Goal: Communication & Community: Participate in discussion

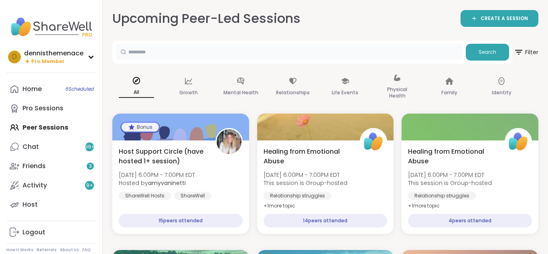
click at [178, 51] on input "text" at bounding box center [288, 52] width 347 height 16
type input "*****"
click at [480, 49] on span "Search" at bounding box center [487, 52] width 18 height 7
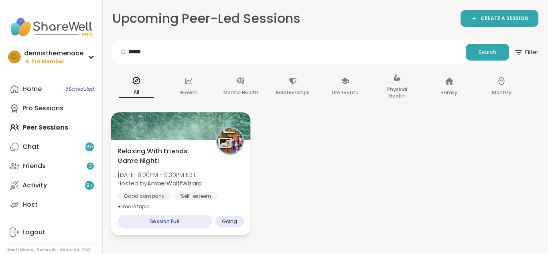
click at [178, 178] on span "[DATE] 8:00PM - 9:30PM EDT" at bounding box center [159, 175] width 84 height 8
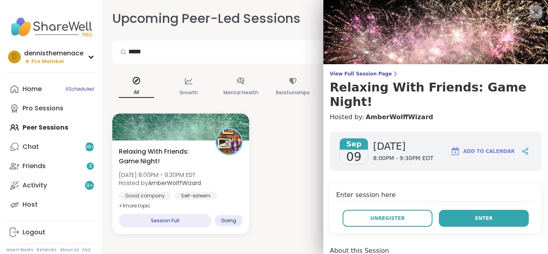
click at [482, 210] on button "Enter" at bounding box center [484, 218] width 90 height 17
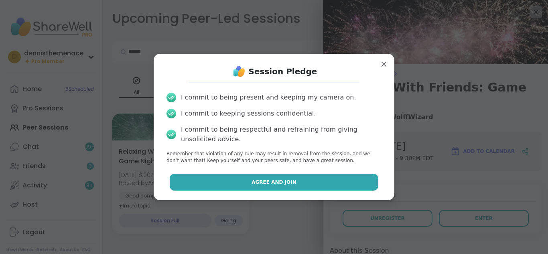
click at [348, 185] on button "Agree and Join" at bounding box center [274, 182] width 209 height 17
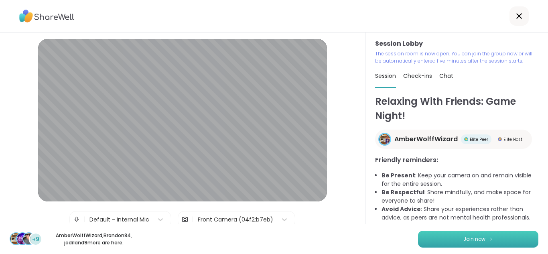
click at [478, 236] on span "Join now" at bounding box center [474, 238] width 22 height 7
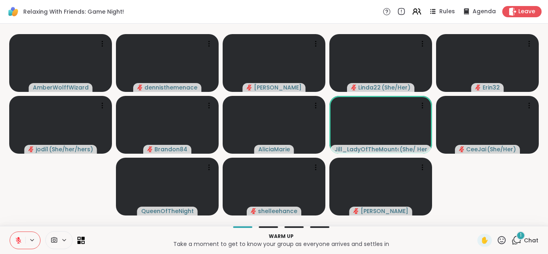
click at [533, 239] on span "Chat" at bounding box center [531, 240] width 14 height 8
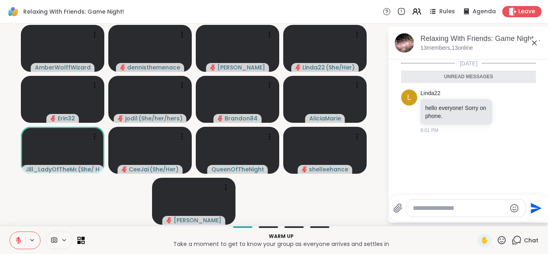
click at [479, 207] on textarea "Type your message" at bounding box center [459, 208] width 93 height 8
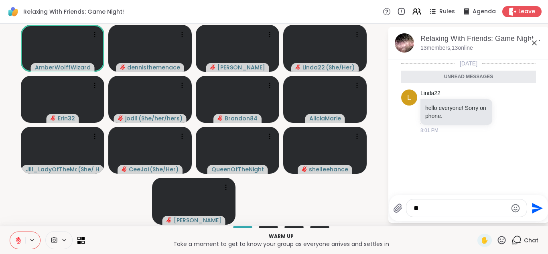
type textarea "*"
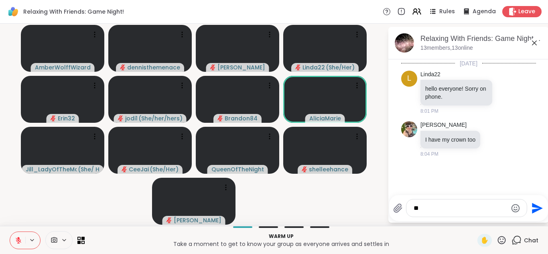
type textarea "***"
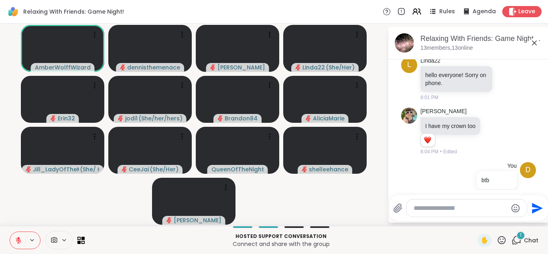
scroll to position [84, 0]
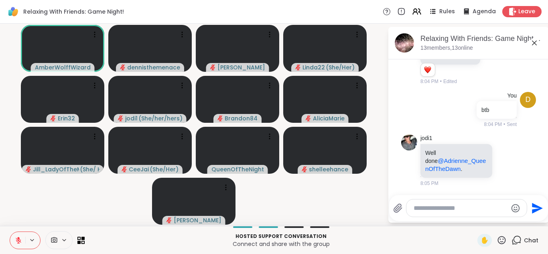
click at [474, 211] on textarea "Type your message" at bounding box center [459, 208] width 93 height 8
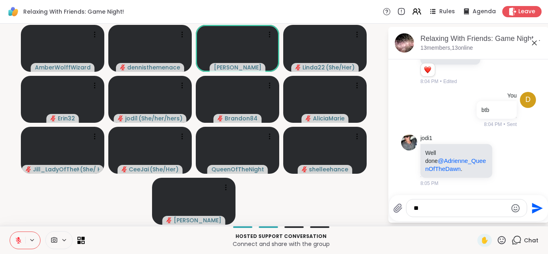
type textarea "*"
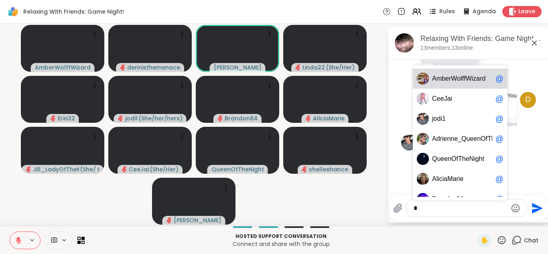
click at [472, 216] on div "A m b e r W o l f f W i z a r d @ C e e J a i @ [PERSON_NAME] 1 @ A d r i e n n…" at bounding box center [466, 207] width 120 height 17
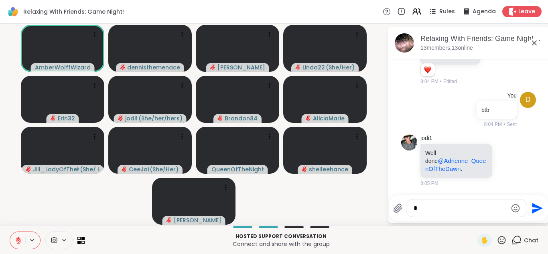
click at [437, 207] on textarea "*" at bounding box center [459, 208] width 93 height 8
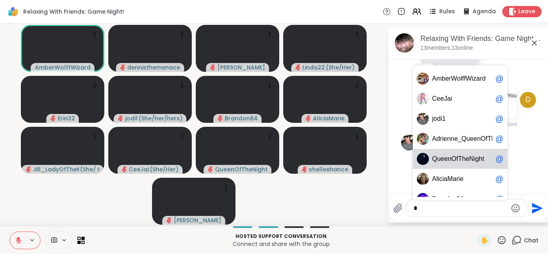
click at [453, 160] on span "O" at bounding box center [453, 159] width 5 height 8
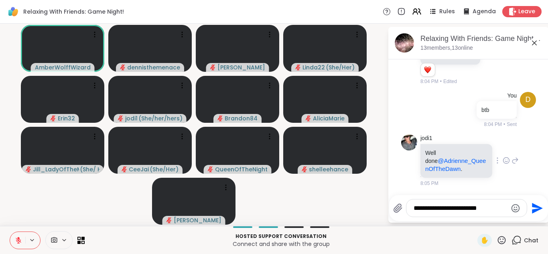
click at [456, 154] on p "Well done @Adrienne_QueenOfTheDawn ." at bounding box center [456, 161] width 62 height 24
click at [500, 210] on textarea "**********" at bounding box center [459, 208] width 93 height 8
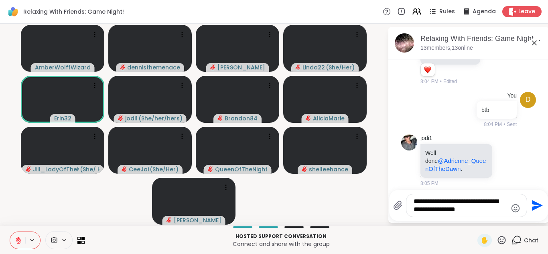
type textarea "**********"
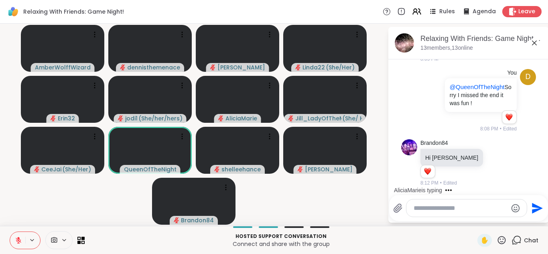
scroll to position [251, 0]
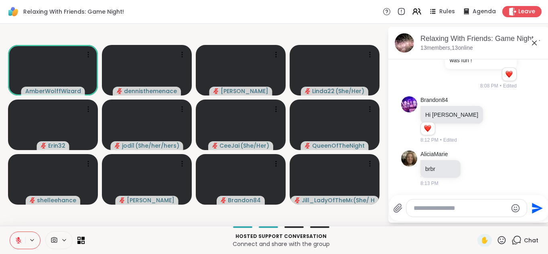
click at [18, 240] on icon at bounding box center [19, 240] width 6 height 6
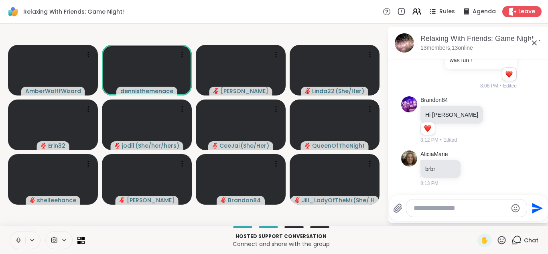
click at [19, 241] on icon at bounding box center [18, 240] width 7 height 7
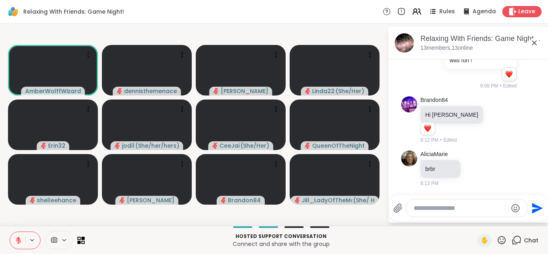
click at [19, 241] on icon at bounding box center [19, 240] width 6 height 6
click at [19, 241] on icon at bounding box center [18, 240] width 4 height 2
click at [19, 241] on icon at bounding box center [19, 240] width 6 height 6
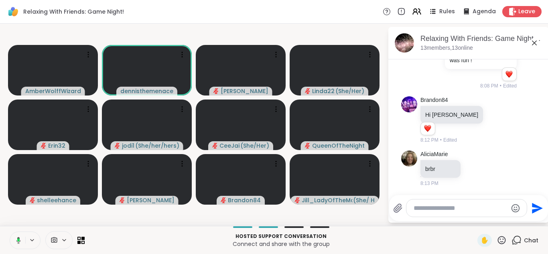
click at [19, 241] on icon at bounding box center [17, 240] width 7 height 7
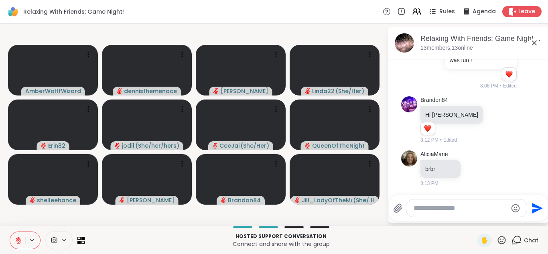
click at [19, 241] on icon at bounding box center [19, 240] width 6 height 6
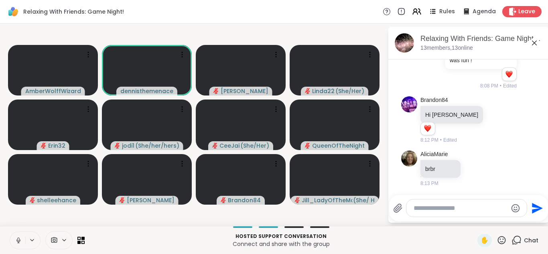
click at [19, 241] on icon at bounding box center [18, 240] width 4 height 2
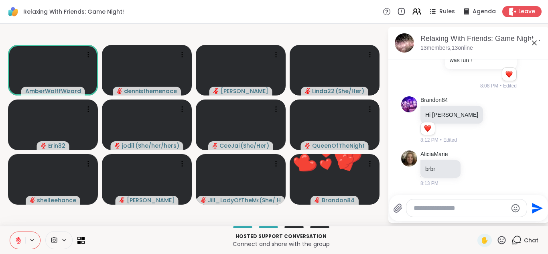
click at [20, 245] on button at bounding box center [17, 240] width 15 height 17
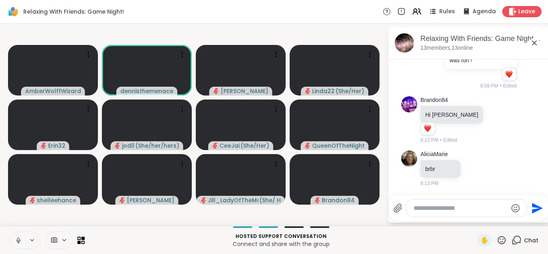
click at [20, 245] on button at bounding box center [17, 240] width 15 height 17
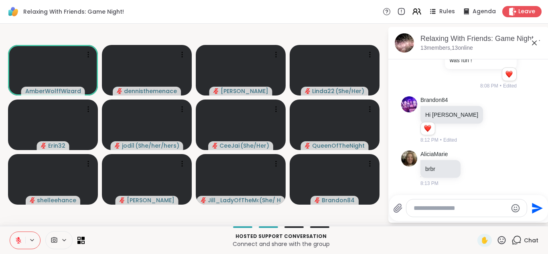
scroll to position [302, 0]
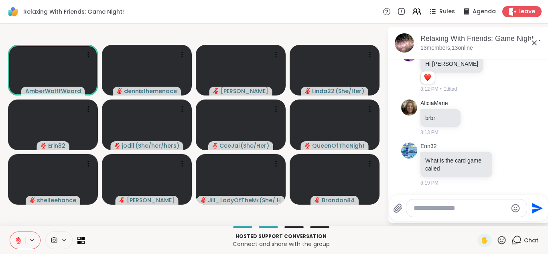
click at [20, 245] on button at bounding box center [17, 240] width 15 height 17
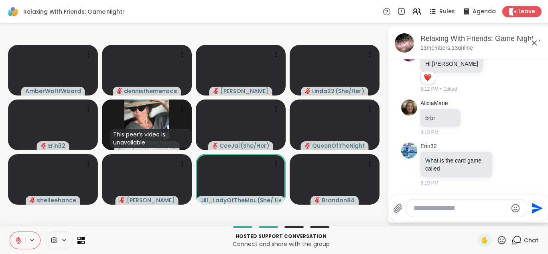
click at [17, 242] on icon at bounding box center [18, 240] width 7 height 7
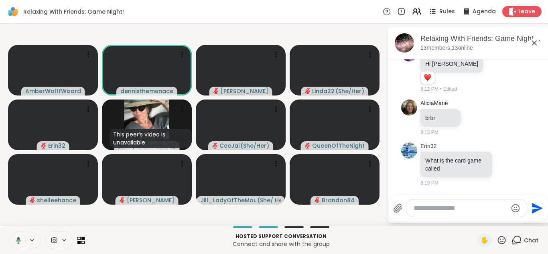
click at [17, 242] on icon at bounding box center [17, 240] width 7 height 7
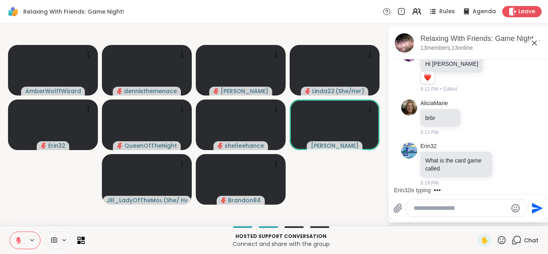
click at [17, 242] on icon at bounding box center [18, 240] width 7 height 7
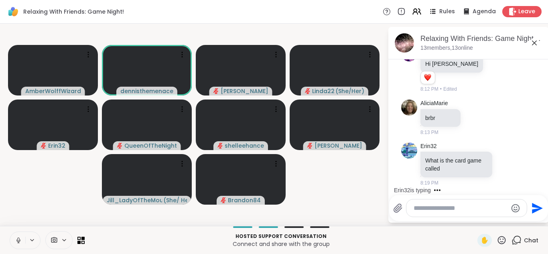
click at [17, 242] on icon at bounding box center [18, 240] width 7 height 7
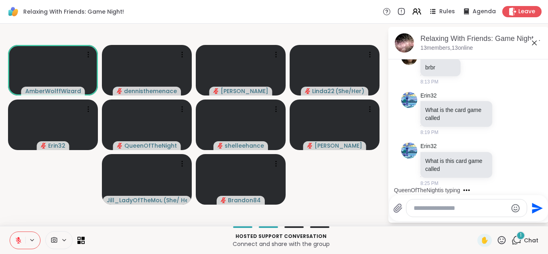
scroll to position [403, 0]
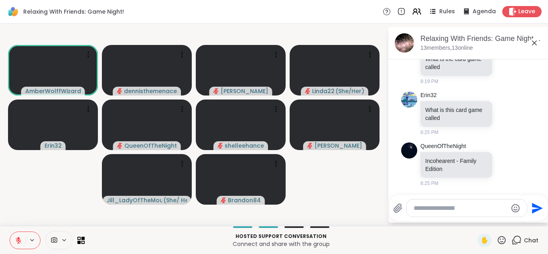
click at [437, 208] on textarea "Type your message" at bounding box center [459, 208] width 93 height 8
type textarea "***"
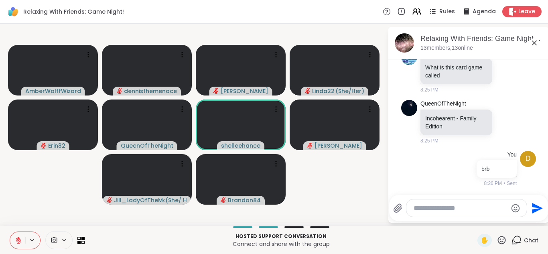
click at [18, 241] on icon at bounding box center [19, 240] width 6 height 6
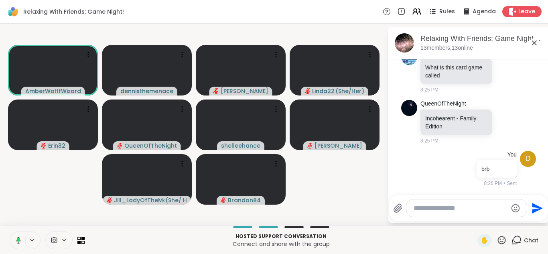
click at [18, 241] on rect at bounding box center [18, 240] width 2 height 4
click at [18, 241] on icon at bounding box center [19, 240] width 6 height 6
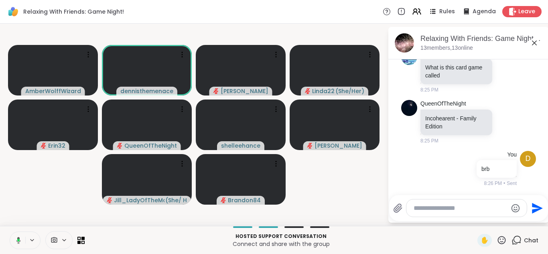
scroll to position [497, 0]
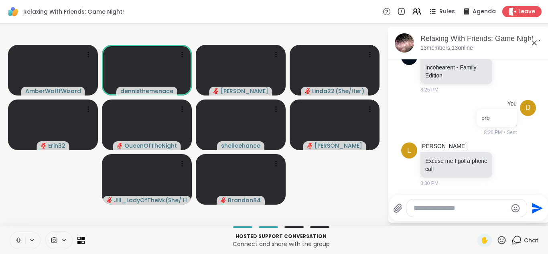
click at [18, 241] on icon at bounding box center [18, 239] width 2 height 4
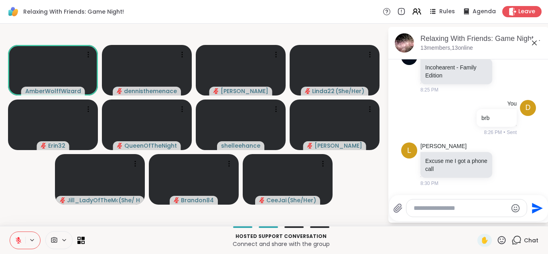
click at [18, 241] on icon at bounding box center [19, 240] width 6 height 6
click at [18, 241] on icon at bounding box center [18, 239] width 2 height 4
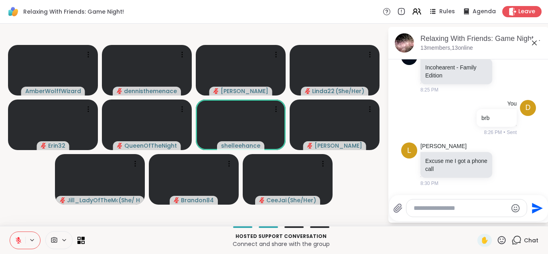
click at [18, 241] on icon at bounding box center [19, 240] width 6 height 6
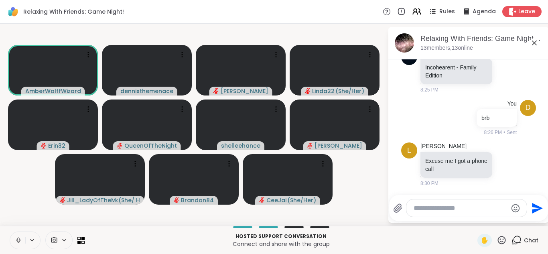
click at [18, 241] on icon at bounding box center [18, 239] width 2 height 4
click at [18, 241] on icon at bounding box center [19, 240] width 6 height 6
click at [18, 241] on icon at bounding box center [18, 239] width 2 height 4
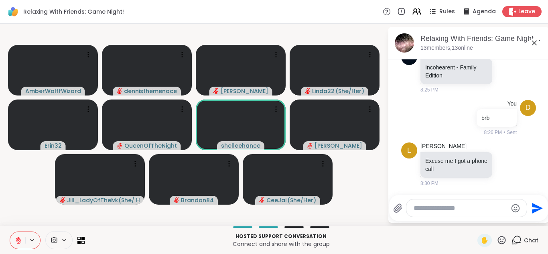
click at [18, 241] on icon at bounding box center [19, 240] width 6 height 6
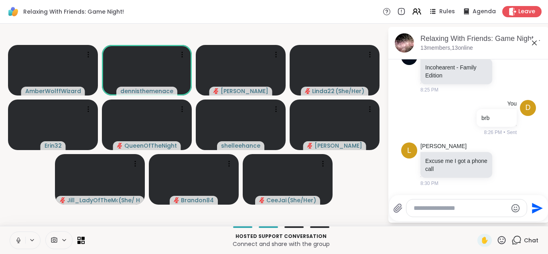
click at [18, 241] on icon at bounding box center [18, 240] width 7 height 7
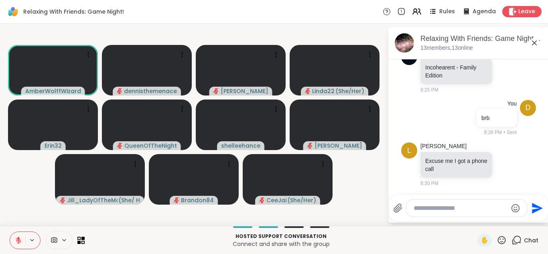
click at [18, 241] on icon at bounding box center [19, 240] width 6 height 6
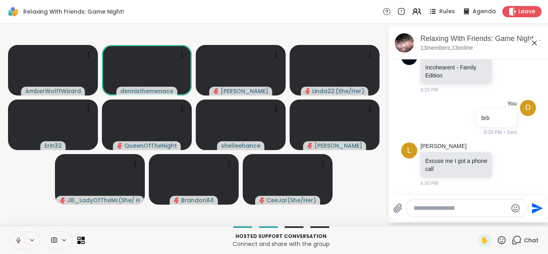
click at [18, 243] on icon at bounding box center [18, 240] width 7 height 7
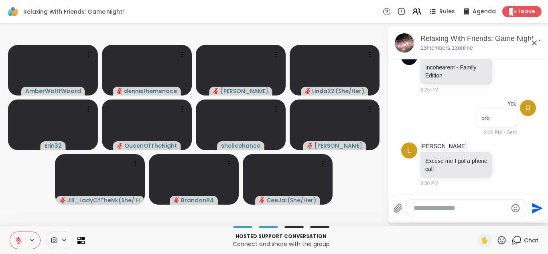
click at [18, 243] on icon at bounding box center [18, 240] width 7 height 7
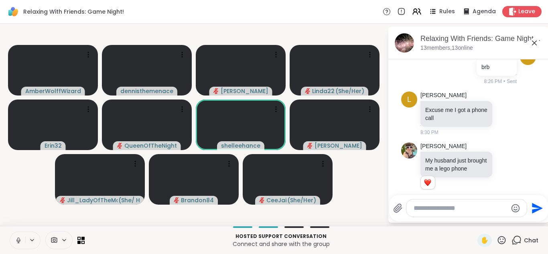
scroll to position [559, 0]
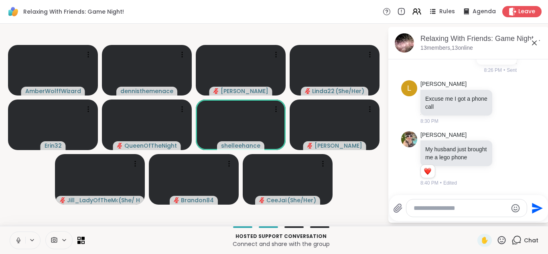
click at [18, 243] on icon at bounding box center [18, 240] width 7 height 7
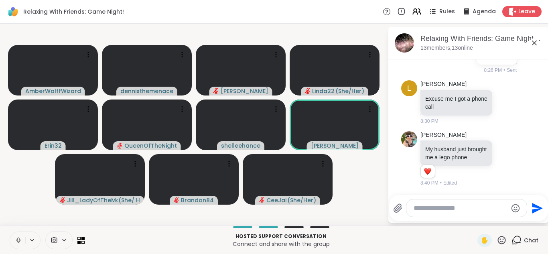
scroll to position [602, 0]
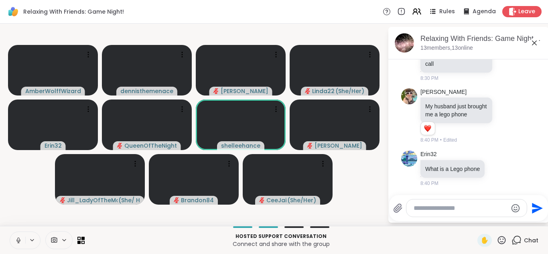
click at [20, 246] on button at bounding box center [17, 240] width 15 height 17
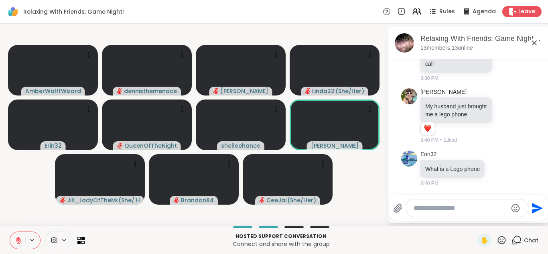
click at [21, 246] on button at bounding box center [17, 240] width 15 height 17
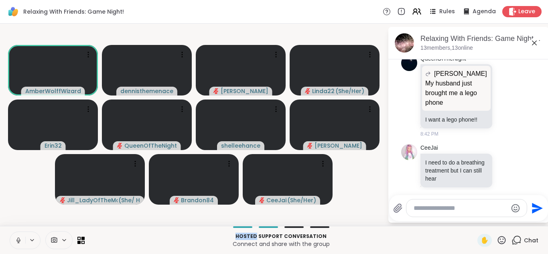
scroll to position [751, 0]
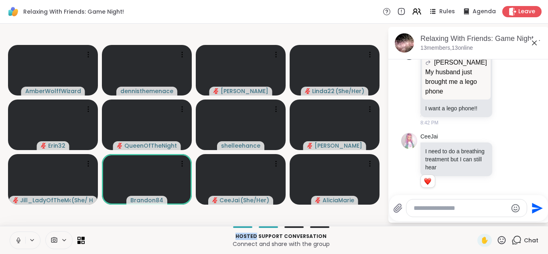
click at [16, 239] on icon at bounding box center [18, 240] width 7 height 7
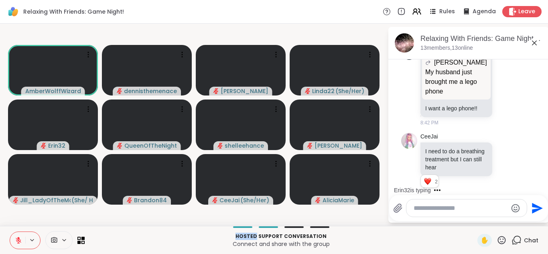
click at [16, 239] on icon at bounding box center [19, 240] width 6 height 6
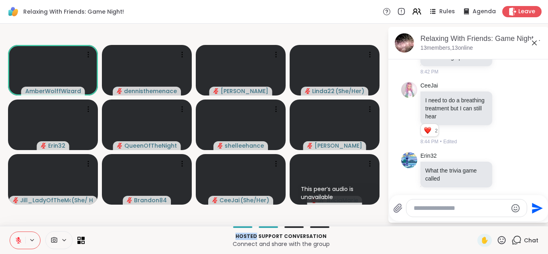
scroll to position [1026, 0]
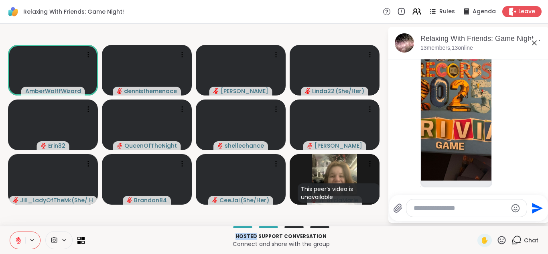
click at [15, 241] on icon at bounding box center [18, 240] width 7 height 7
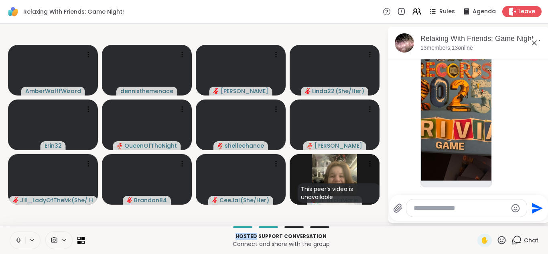
click at [15, 241] on icon at bounding box center [18, 240] width 7 height 7
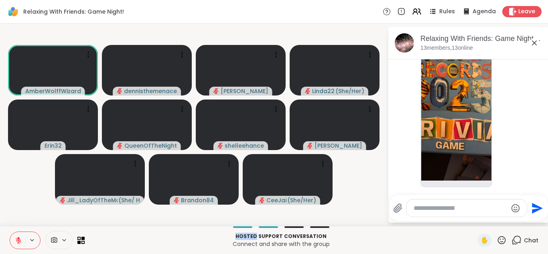
click at [15, 241] on icon at bounding box center [18, 240] width 7 height 7
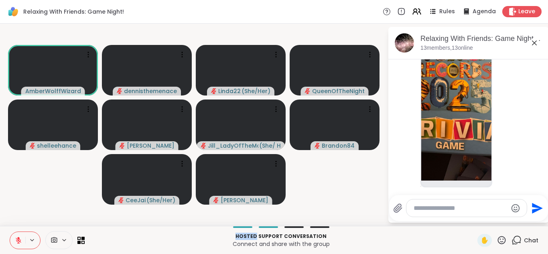
click at [18, 241] on icon at bounding box center [18, 240] width 7 height 7
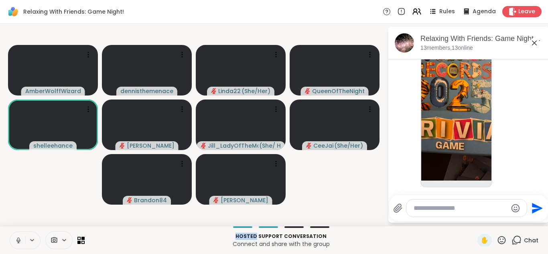
click at [18, 241] on icon at bounding box center [18, 240] width 7 height 7
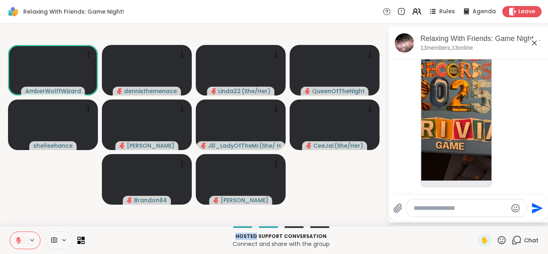
click at [18, 241] on icon at bounding box center [18, 240] width 7 height 7
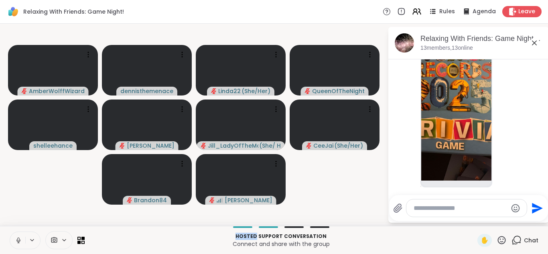
click at [19, 238] on icon at bounding box center [18, 240] width 7 height 7
click at [19, 238] on icon at bounding box center [18, 238] width 2 height 3
click at [19, 238] on icon at bounding box center [18, 239] width 2 height 4
click at [17, 239] on icon at bounding box center [19, 240] width 6 height 6
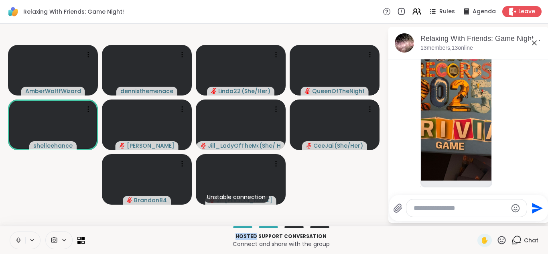
scroll to position [1077, 0]
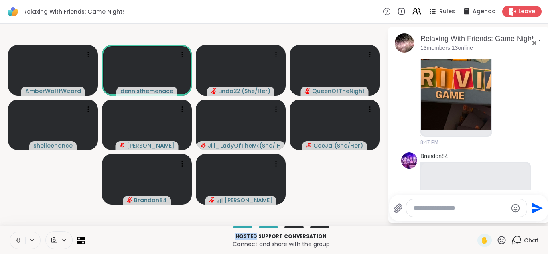
click at [18, 237] on icon at bounding box center [18, 240] width 7 height 7
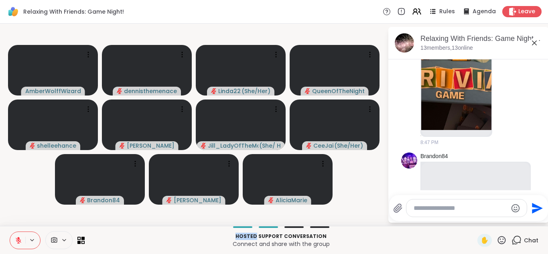
click at [17, 238] on icon at bounding box center [18, 240] width 7 height 7
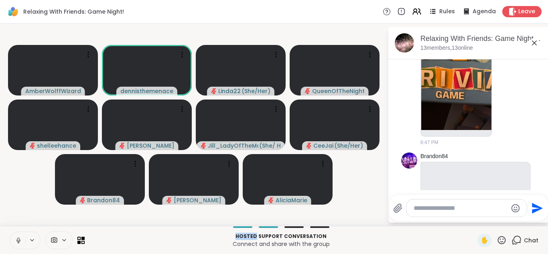
click at [17, 238] on icon at bounding box center [18, 240] width 7 height 7
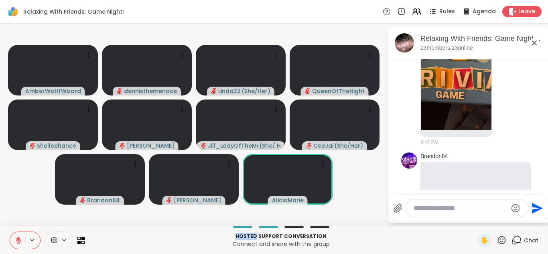
click at [17, 238] on icon at bounding box center [18, 240] width 7 height 7
click at [20, 238] on icon at bounding box center [18, 240] width 7 height 7
click at [19, 237] on icon at bounding box center [18, 238] width 2 height 3
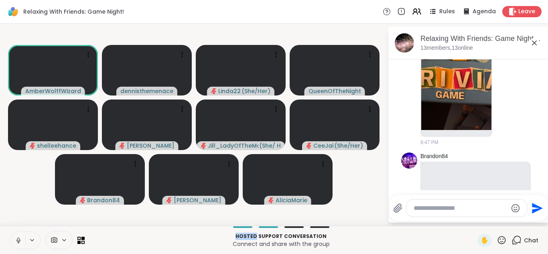
click at [18, 240] on icon at bounding box center [18, 240] width 7 height 7
click at [18, 240] on icon at bounding box center [19, 240] width 6 height 6
click at [18, 240] on icon at bounding box center [18, 240] width 7 height 7
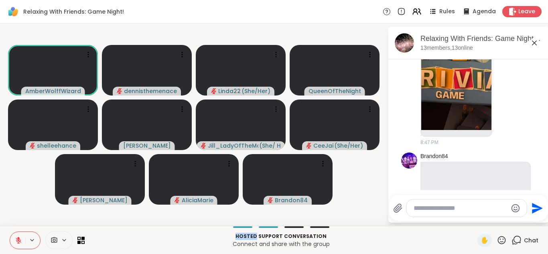
click at [18, 241] on icon at bounding box center [18, 240] width 7 height 7
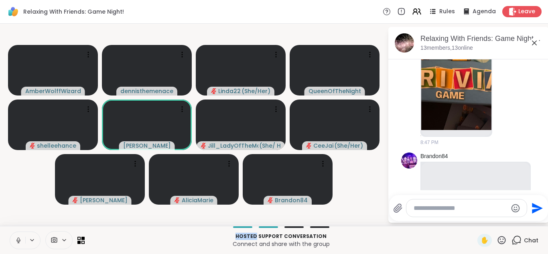
click at [19, 238] on icon at bounding box center [18, 239] width 2 height 4
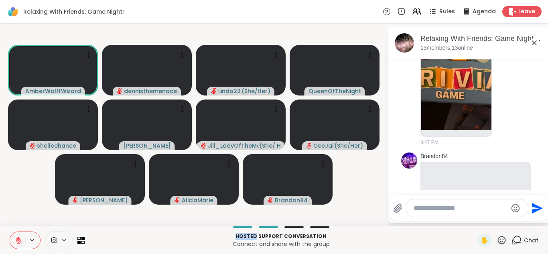
click at [17, 240] on icon at bounding box center [18, 240] width 7 height 7
click at [17, 240] on icon at bounding box center [18, 240] width 4 height 2
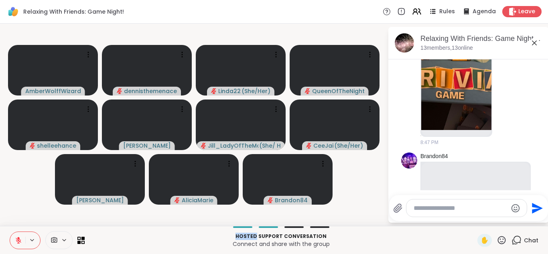
click at [18, 241] on icon at bounding box center [18, 240] width 7 height 7
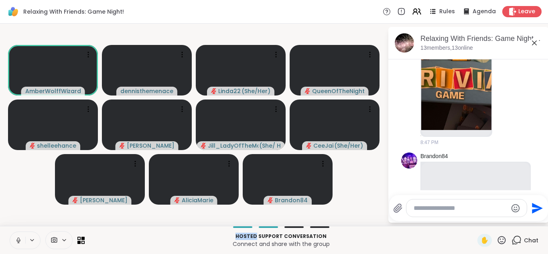
click at [17, 243] on icon at bounding box center [18, 240] width 7 height 7
click at [14, 245] on button at bounding box center [17, 240] width 15 height 17
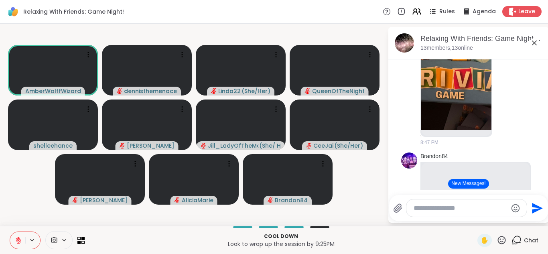
click at [14, 245] on button at bounding box center [17, 240] width 15 height 17
click at [18, 240] on icon at bounding box center [19, 240] width 6 height 6
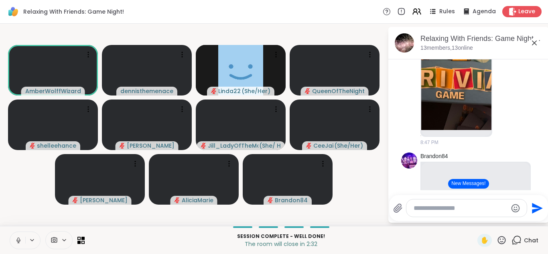
click at [17, 241] on icon at bounding box center [18, 240] width 4 height 2
click at [17, 241] on icon at bounding box center [18, 240] width 7 height 7
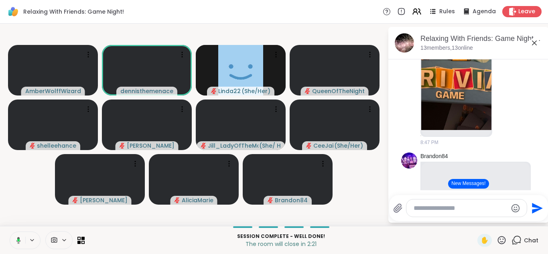
click at [17, 241] on icon at bounding box center [17, 240] width 7 height 7
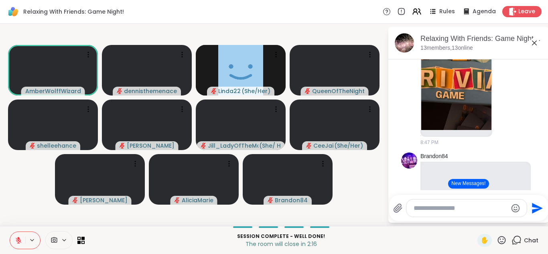
click at [17, 241] on icon at bounding box center [18, 240] width 7 height 7
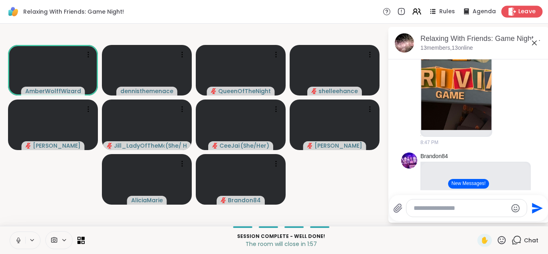
click at [528, 9] on span "Leave" at bounding box center [527, 12] width 18 height 8
click at [528, 10] on span "Leave" at bounding box center [526, 12] width 17 height 8
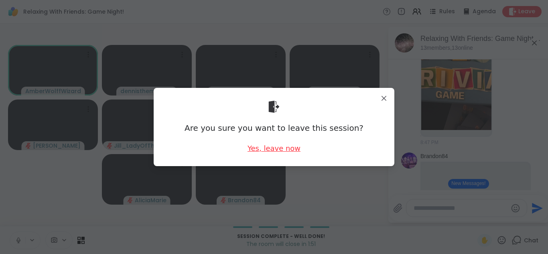
click at [282, 150] on div "Yes, leave now" at bounding box center [273, 148] width 53 height 10
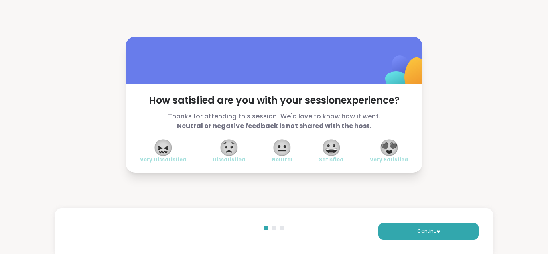
click at [392, 146] on span "😍" at bounding box center [389, 147] width 20 height 14
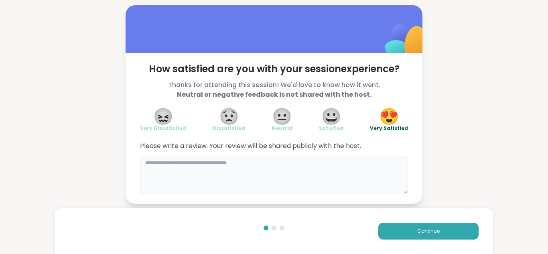
click at [324, 170] on textarea at bounding box center [274, 175] width 268 height 38
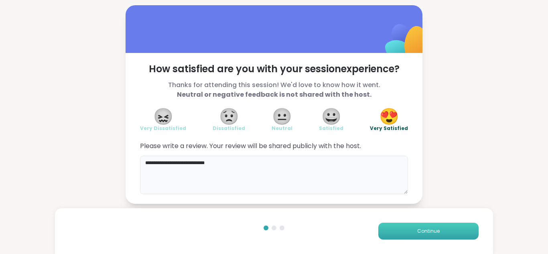
type textarea "**********"
click at [423, 228] on span "Continue" at bounding box center [428, 230] width 22 height 7
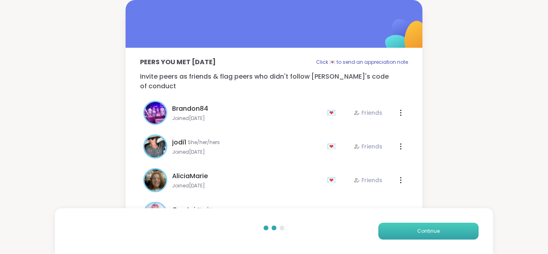
click at [423, 227] on span "Continue" at bounding box center [428, 230] width 22 height 7
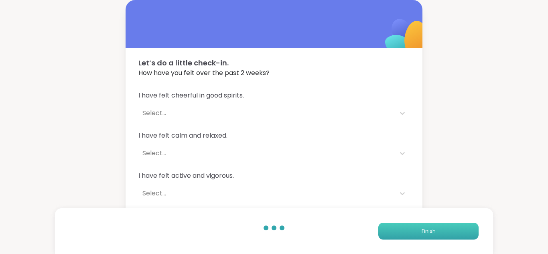
click at [423, 227] on span "Finish" at bounding box center [428, 230] width 14 height 7
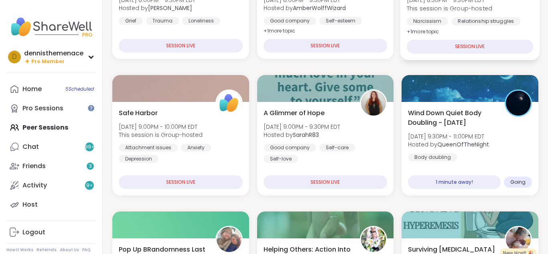
scroll to position [176, 0]
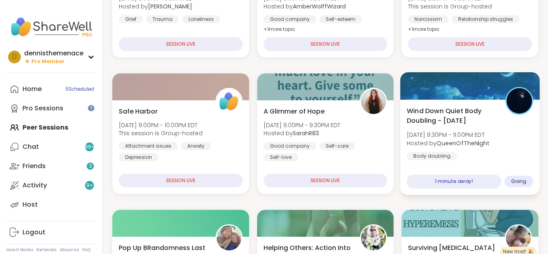
click at [454, 139] on b "QueenOfTheNight" at bounding box center [463, 143] width 53 height 8
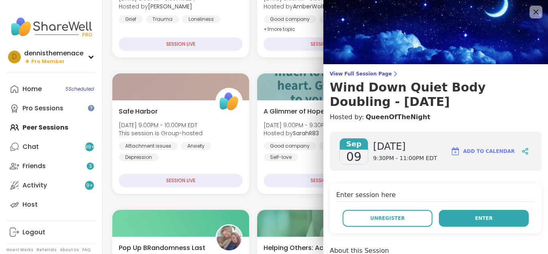
click at [483, 217] on span "Enter" at bounding box center [484, 218] width 18 height 7
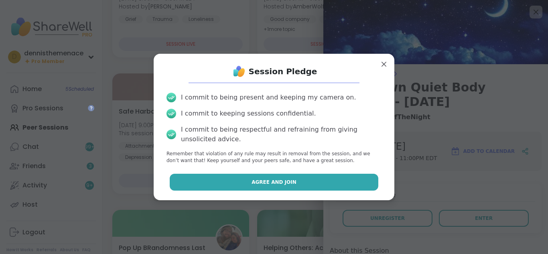
click at [321, 178] on button "Agree and Join" at bounding box center [274, 182] width 209 height 17
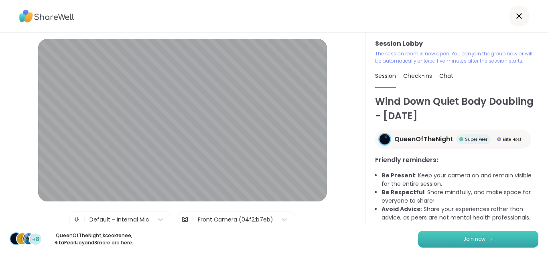
click at [475, 237] on span "Join now" at bounding box center [474, 238] width 22 height 7
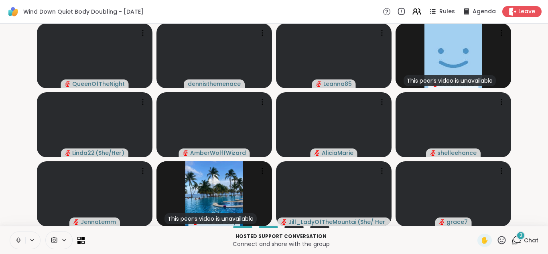
click at [533, 240] on span "Chat" at bounding box center [531, 240] width 14 height 8
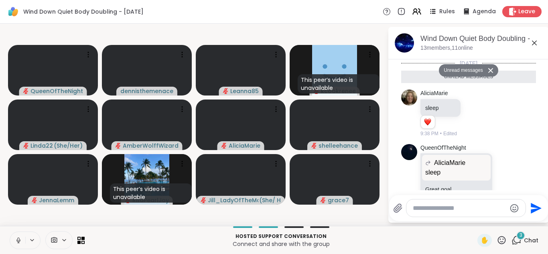
scroll to position [87, 0]
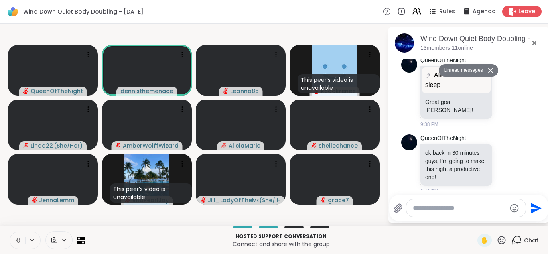
click at [18, 239] on icon at bounding box center [18, 239] width 2 height 4
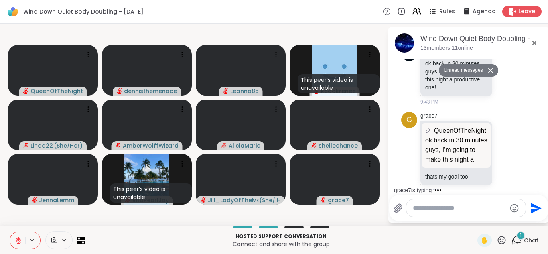
scroll to position [158, 0]
